Goal: Transaction & Acquisition: Book appointment/travel/reservation

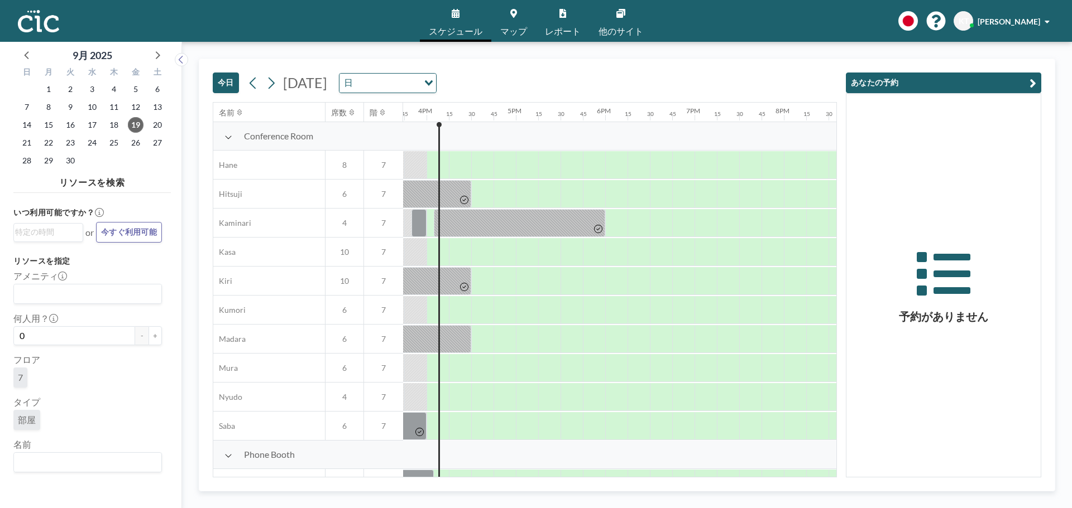
scroll to position [0, 1406]
click at [227, 140] on icon at bounding box center [228, 137] width 8 height 9
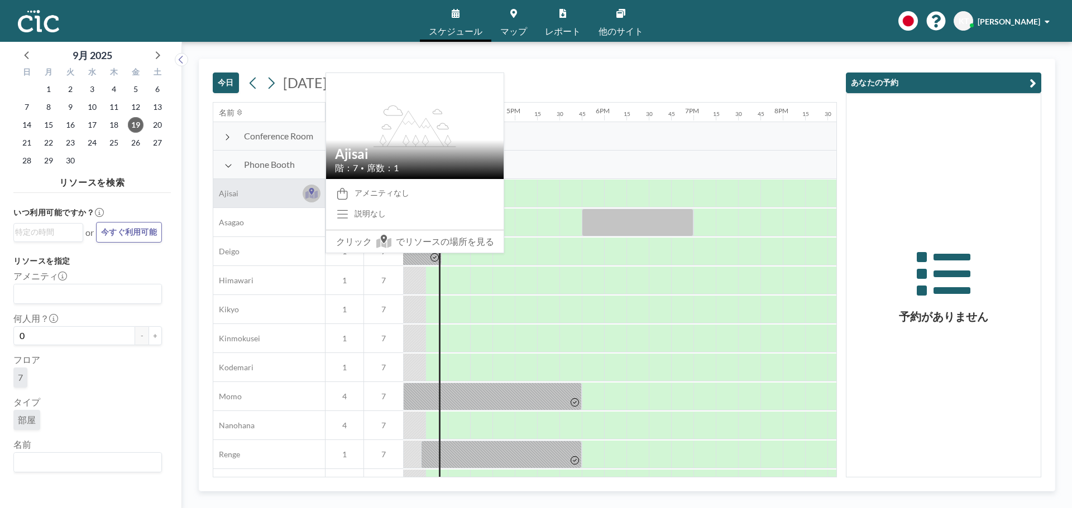
click at [315, 197] on icon at bounding box center [311, 194] width 13 height 8
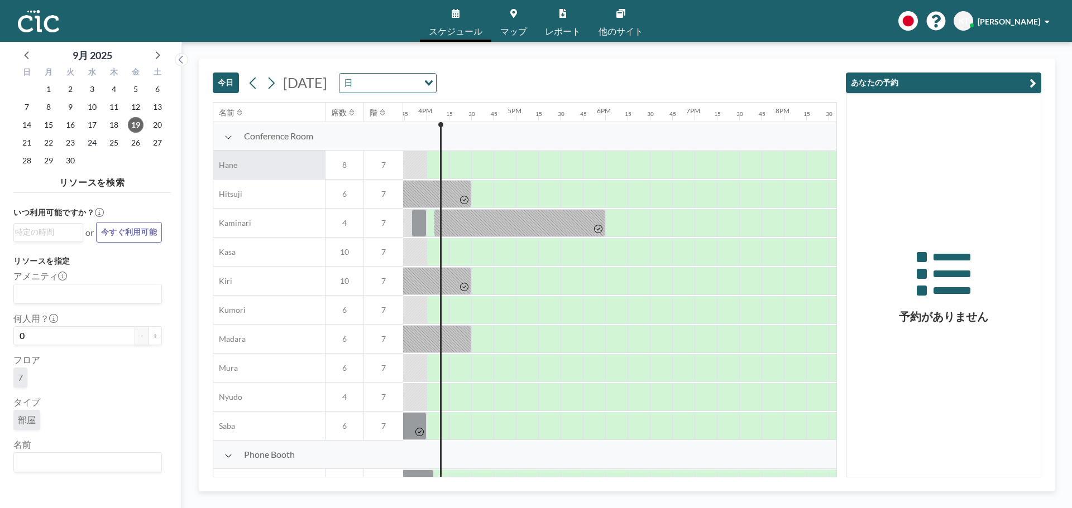
scroll to position [0, 1406]
click at [229, 136] on icon at bounding box center [228, 137] width 8 height 9
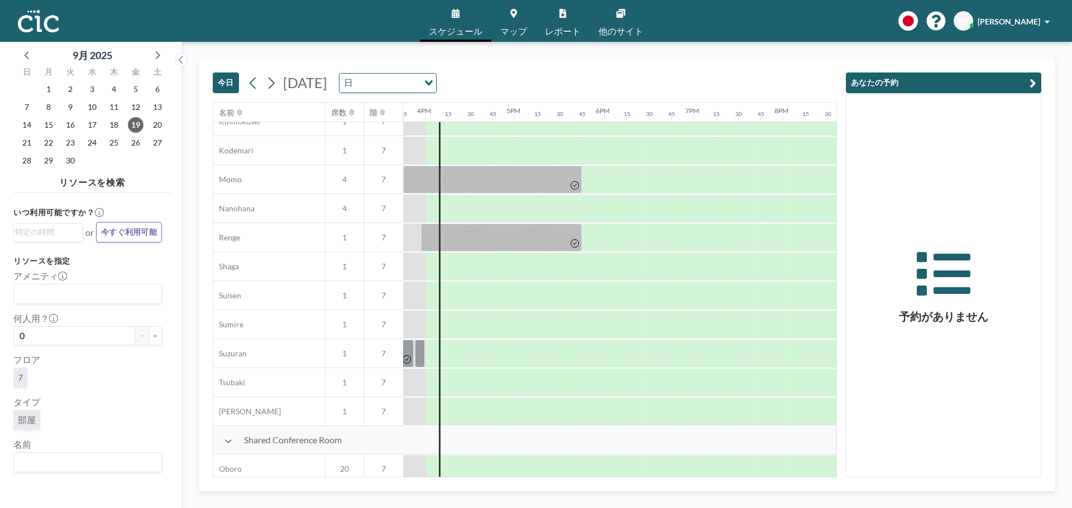
scroll to position [218, 1406]
click at [483, 293] on div at bounding box center [481, 295] width 22 height 28
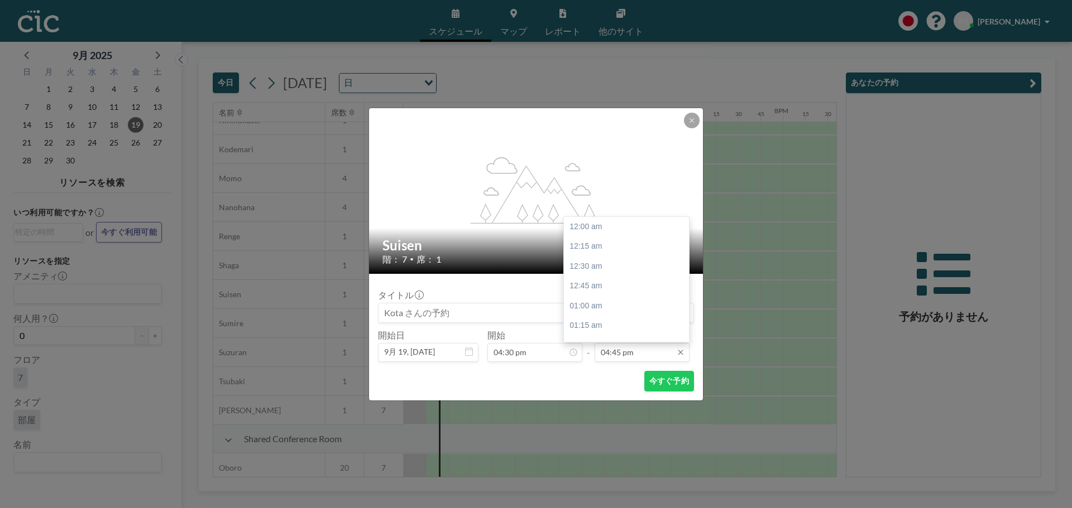
scroll to position [1331, 0]
click at [654, 352] on input "04:45 pm" at bounding box center [641, 352] width 95 height 19
click at [685, 314] on div at bounding box center [685, 279] width 3 height 123
click at [630, 329] on div "06:30 pm" at bounding box center [629, 334] width 131 height 20
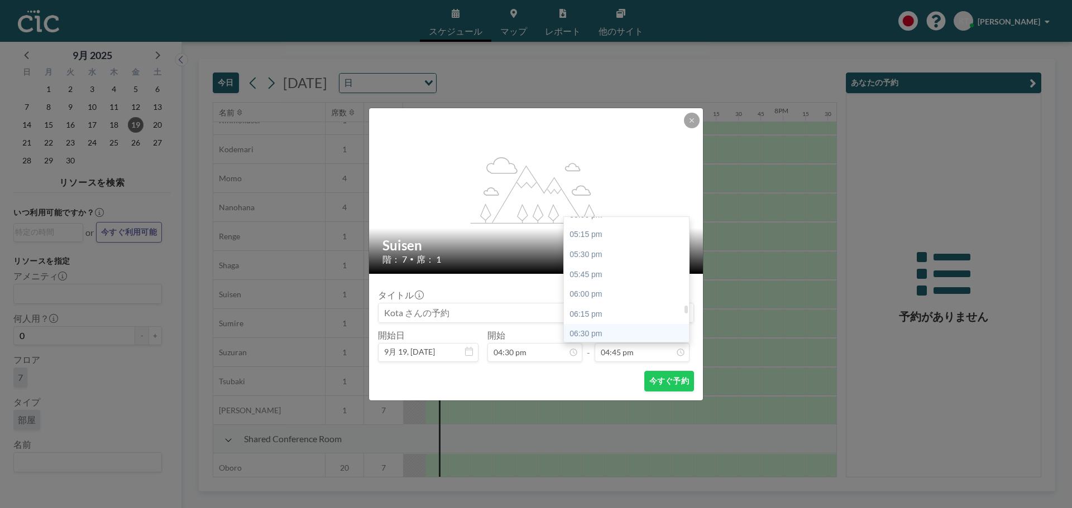
type input "06:30 pm"
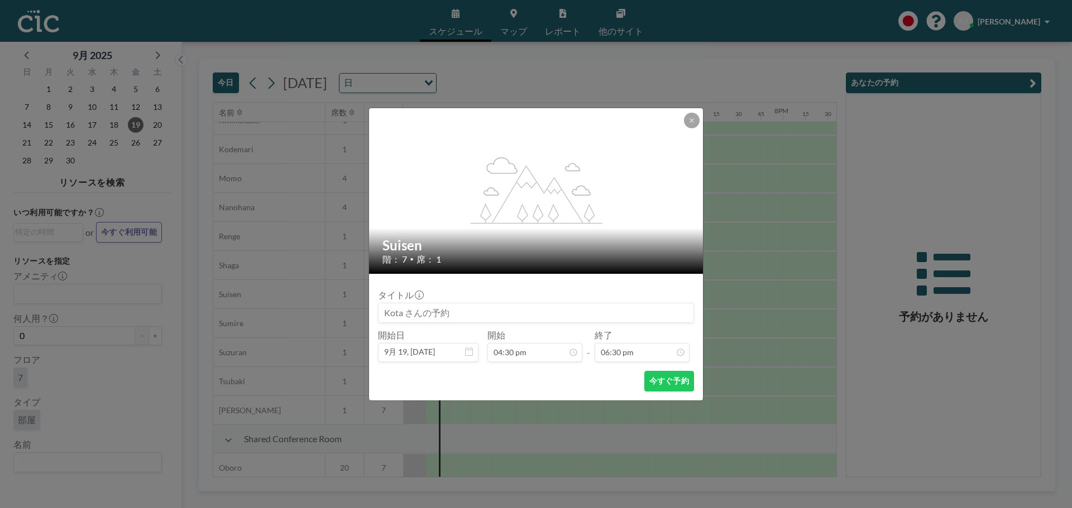
click at [462, 314] on input at bounding box center [535, 313] width 315 height 19
type input "XPS高橋"
click at [678, 386] on button "今すぐ予約" at bounding box center [669, 381] width 50 height 21
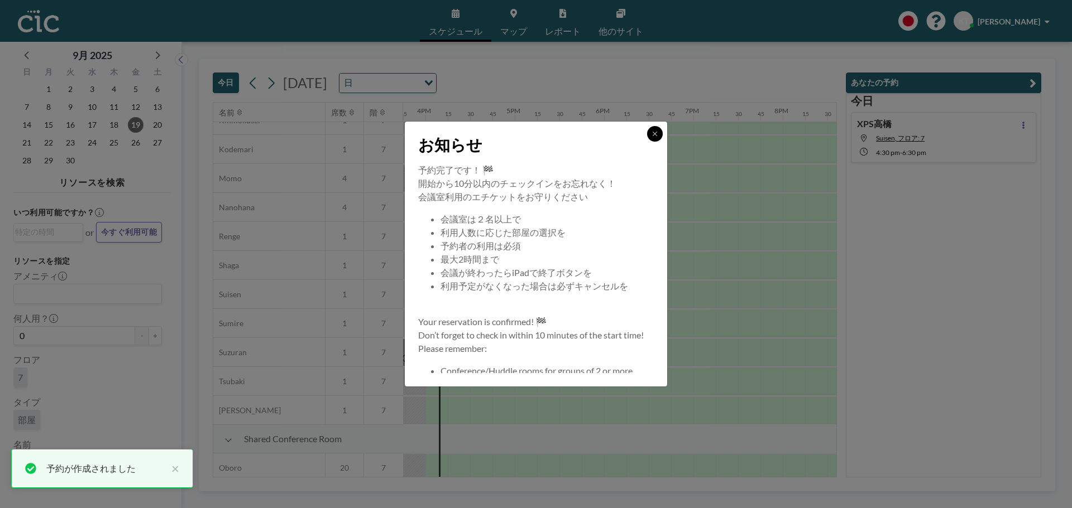
click at [656, 133] on icon at bounding box center [654, 134] width 4 height 4
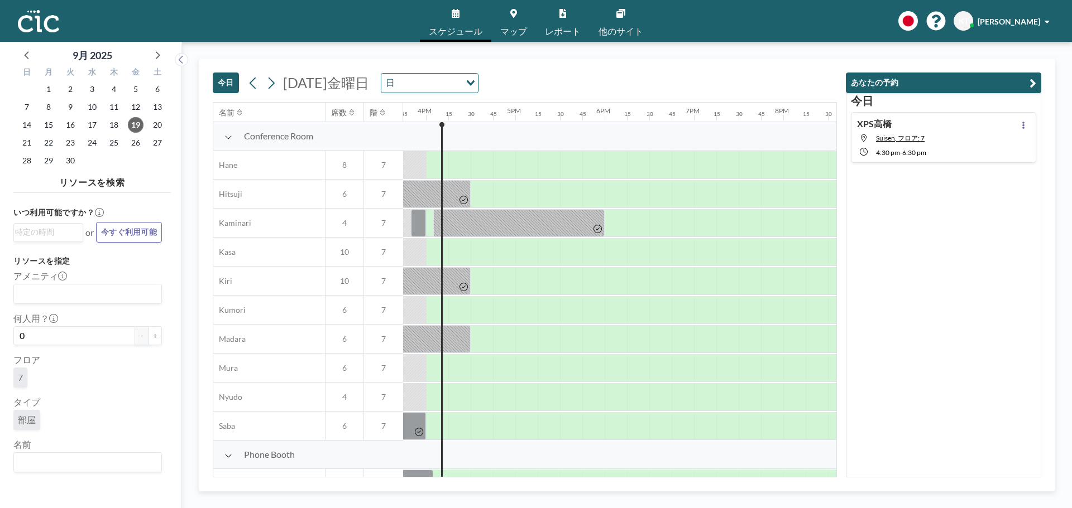
scroll to position [0, 1406]
click at [1022, 126] on icon at bounding box center [1023, 125] width 2 height 7
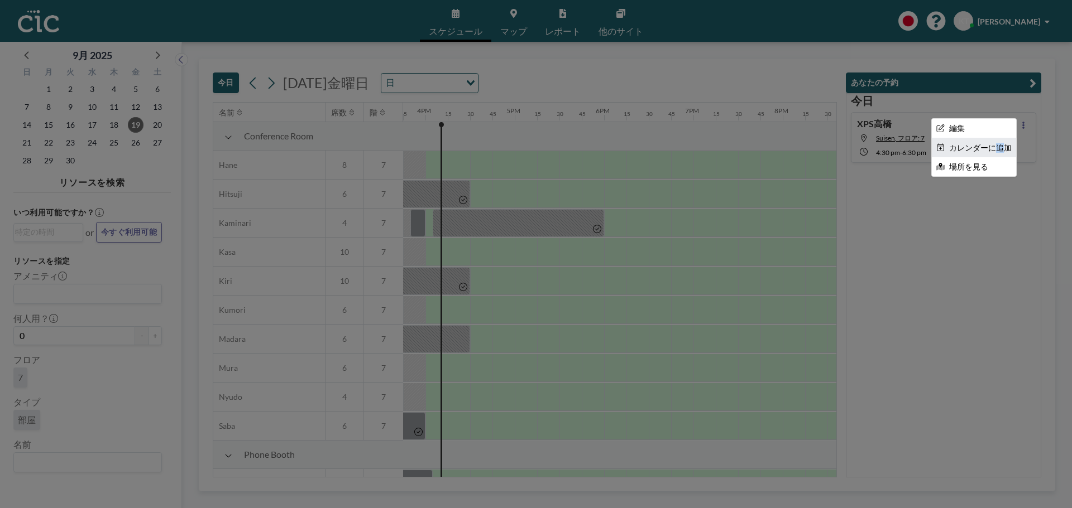
click at [986, 145] on li "カレンダーに追加" at bounding box center [973, 147] width 84 height 19
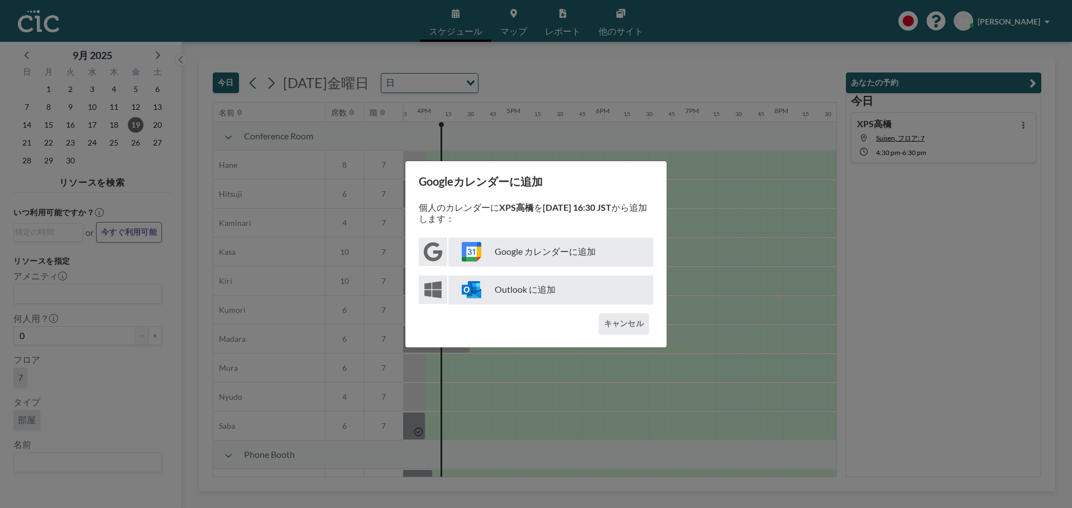
click at [524, 249] on p "Google カレンダーに追加" at bounding box center [550, 252] width 205 height 29
drag, startPoint x: 636, startPoint y: 325, endPoint x: 654, endPoint y: 305, distance: 26.9
click at [636, 325] on button "キャンセル" at bounding box center [624, 324] width 50 height 21
